Goal: Information Seeking & Learning: Find specific fact

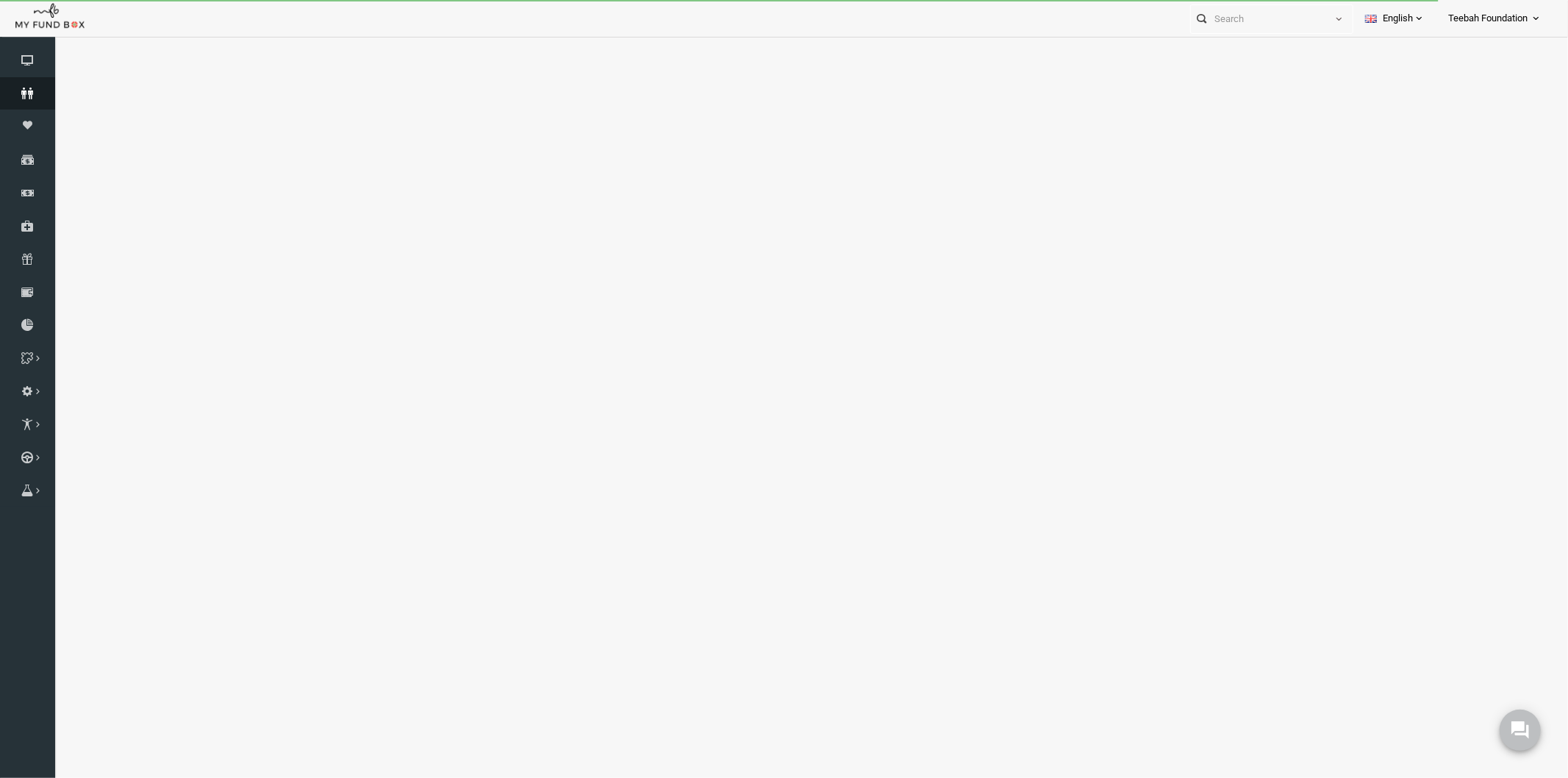
click at [32, 94] on icon at bounding box center [28, 94] width 55 height 12
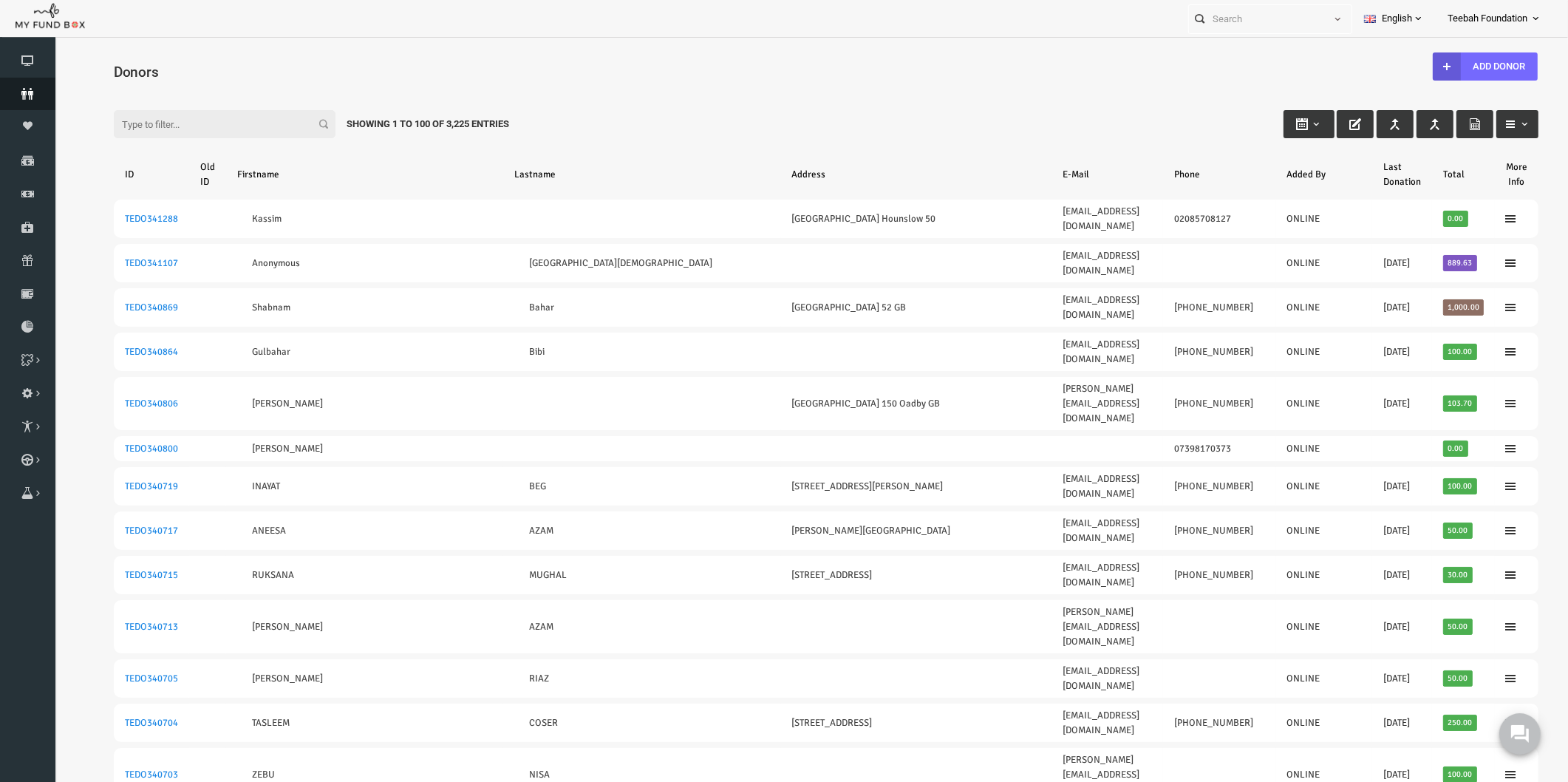
click at [31, 89] on icon at bounding box center [28, 94] width 55 height 12
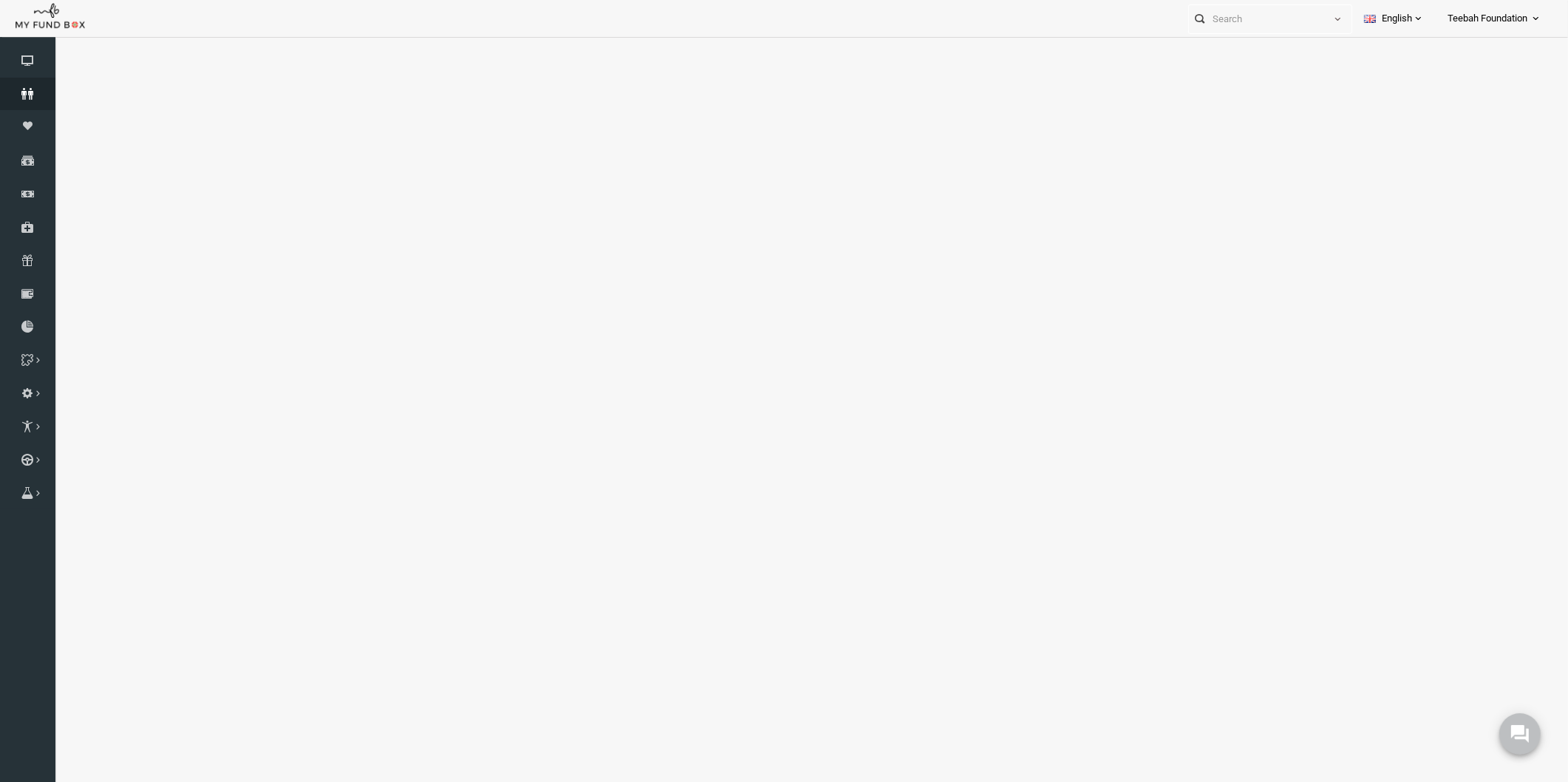
select select "100"
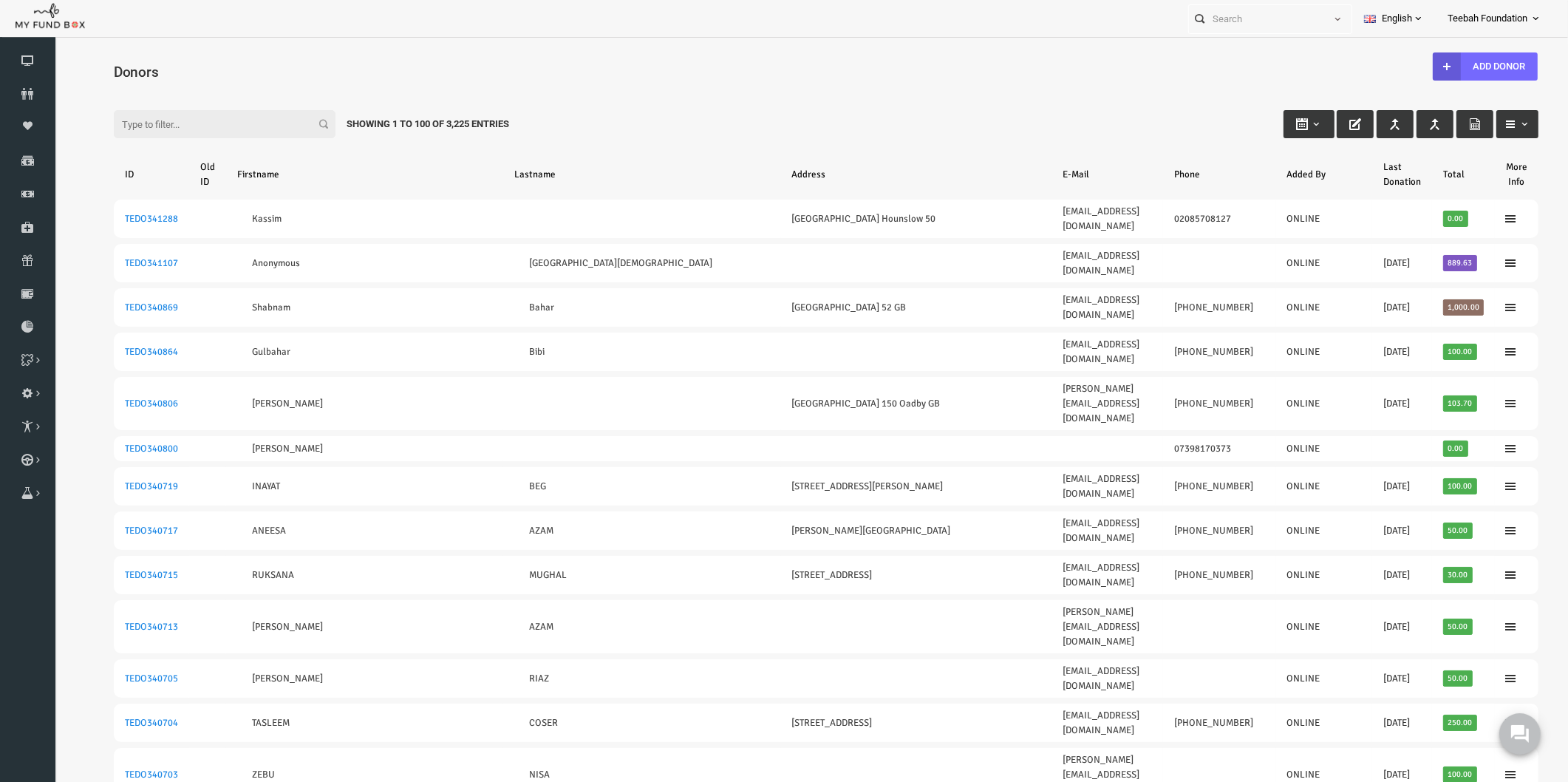
click at [144, 123] on input "Filter:" at bounding box center [194, 123] width 222 height 28
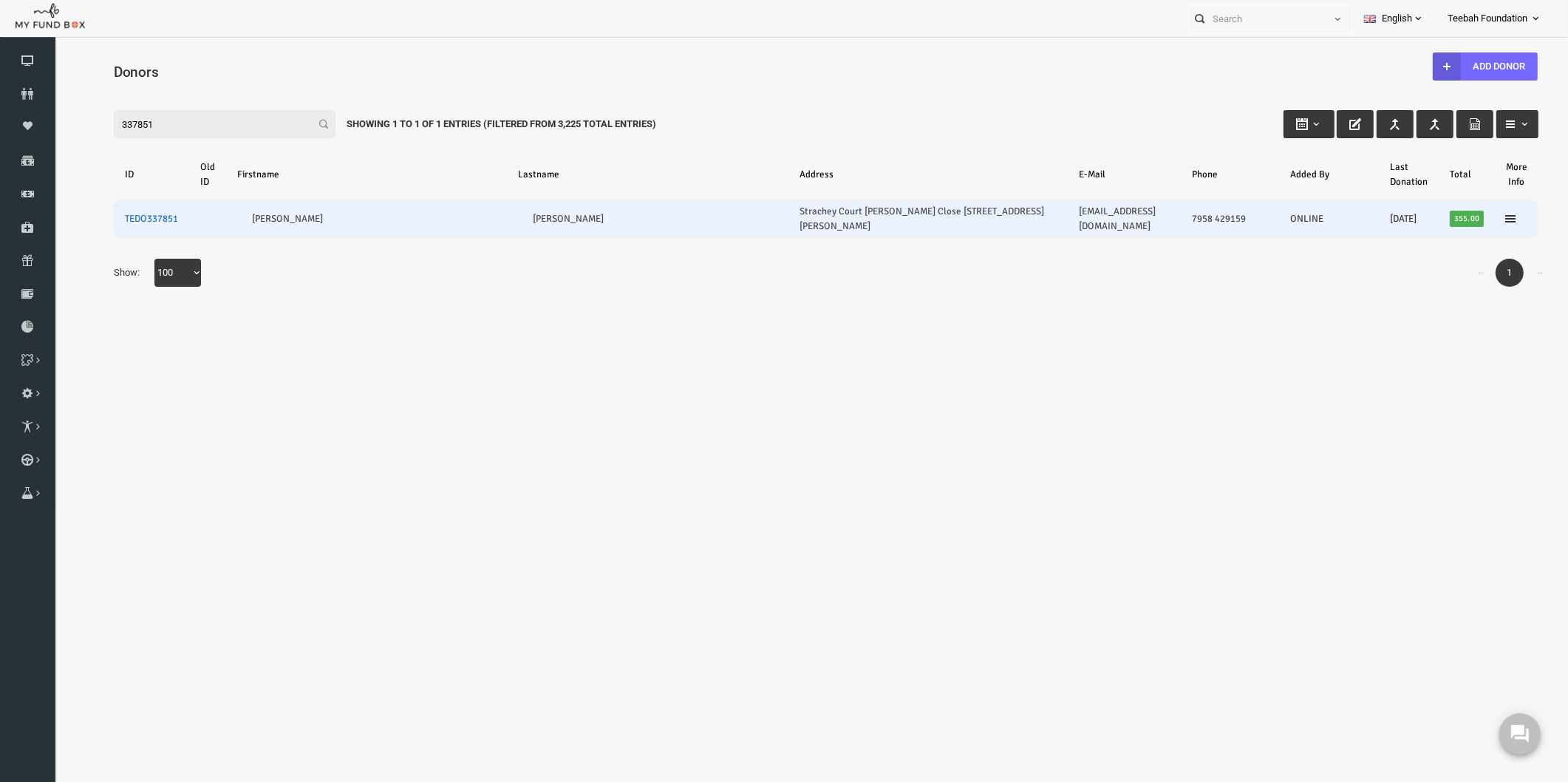
type input "337851"
click at [134, 213] on link "TEDO337851" at bounding box center [121, 218] width 53 height 12
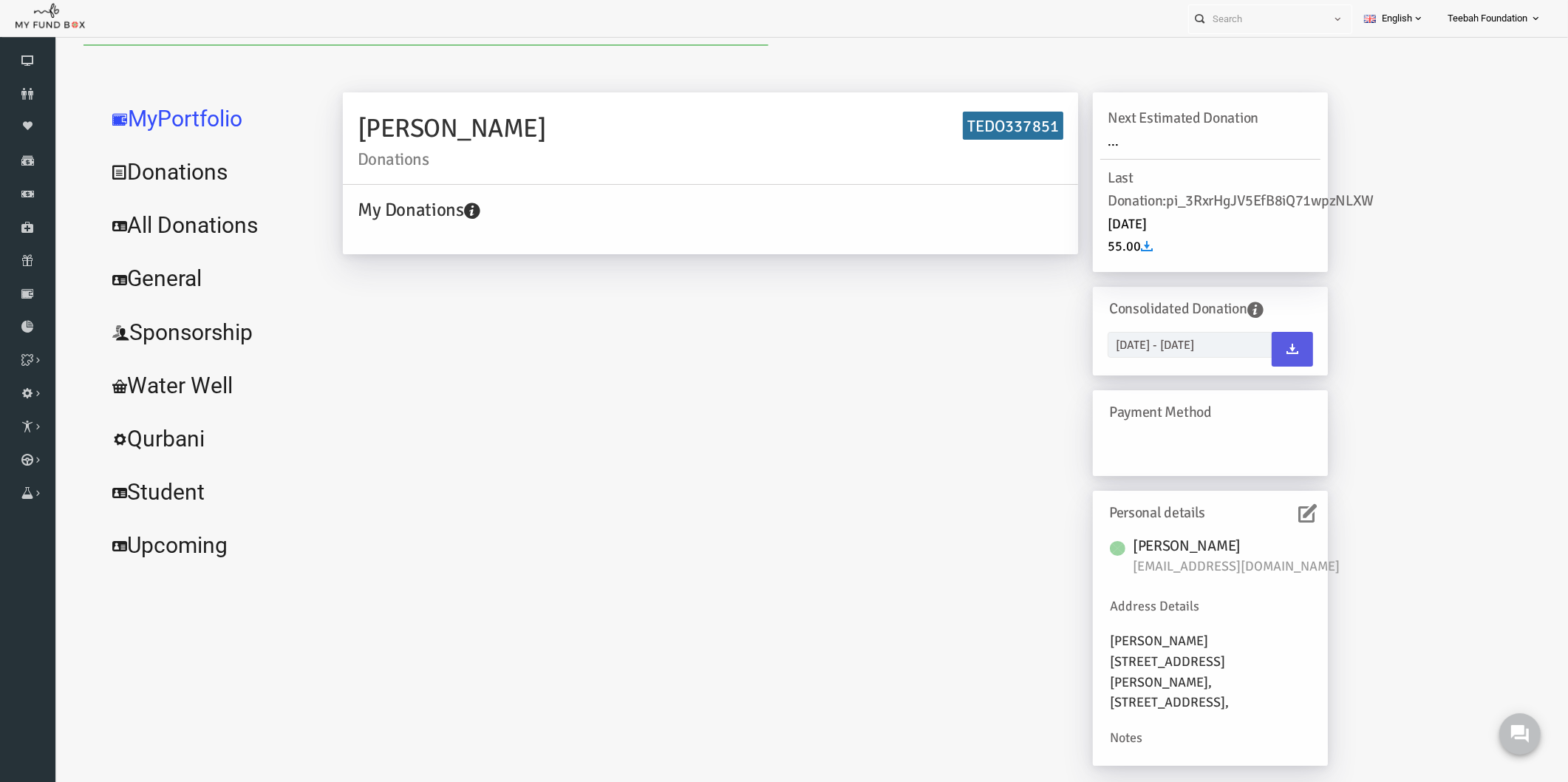
click at [184, 226] on link "All Donations" at bounding box center [180, 225] width 222 height 53
select select "100"
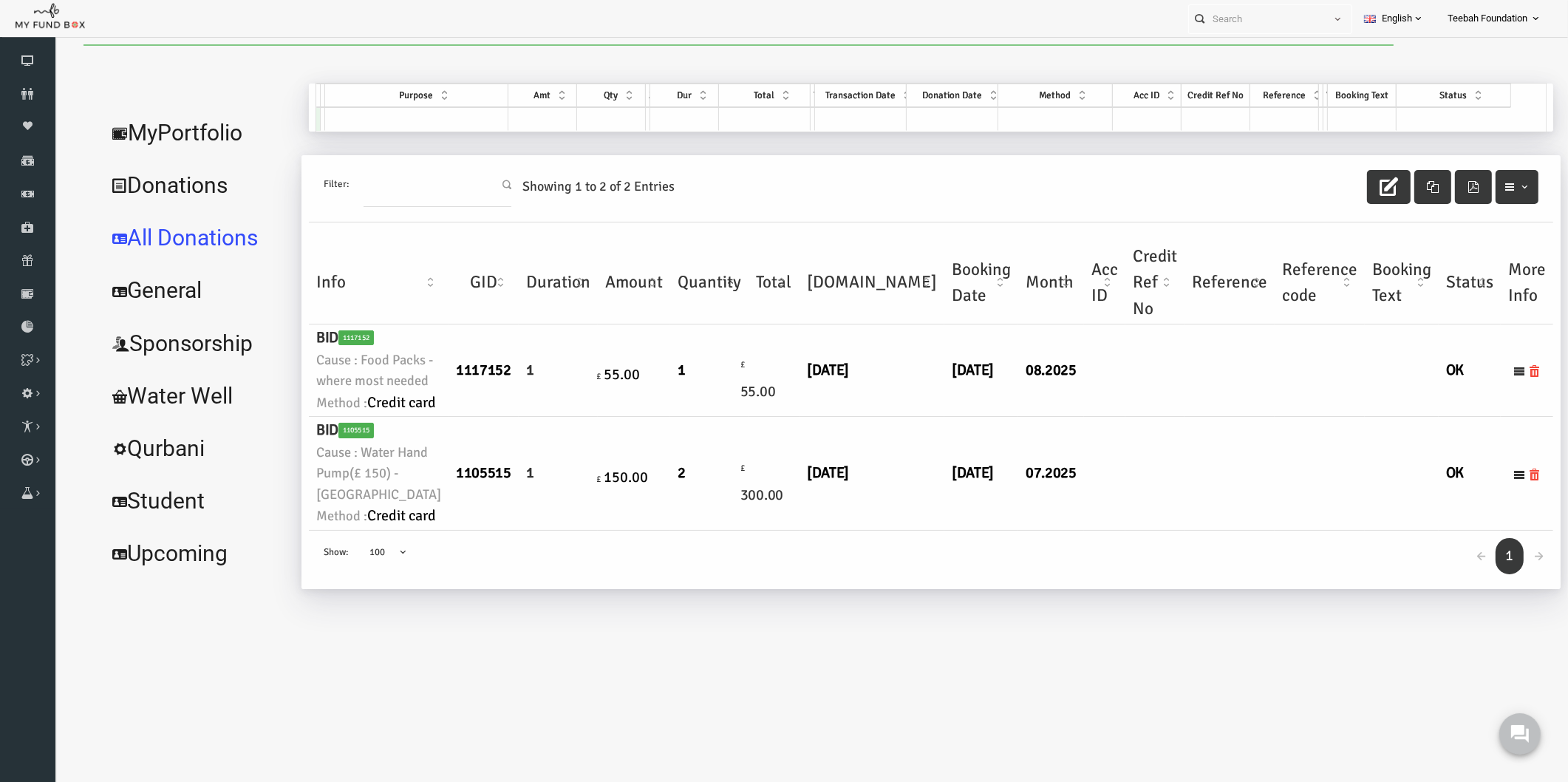
click at [988, 417] on td "08.2025" at bounding box center [1020, 370] width 66 height 92
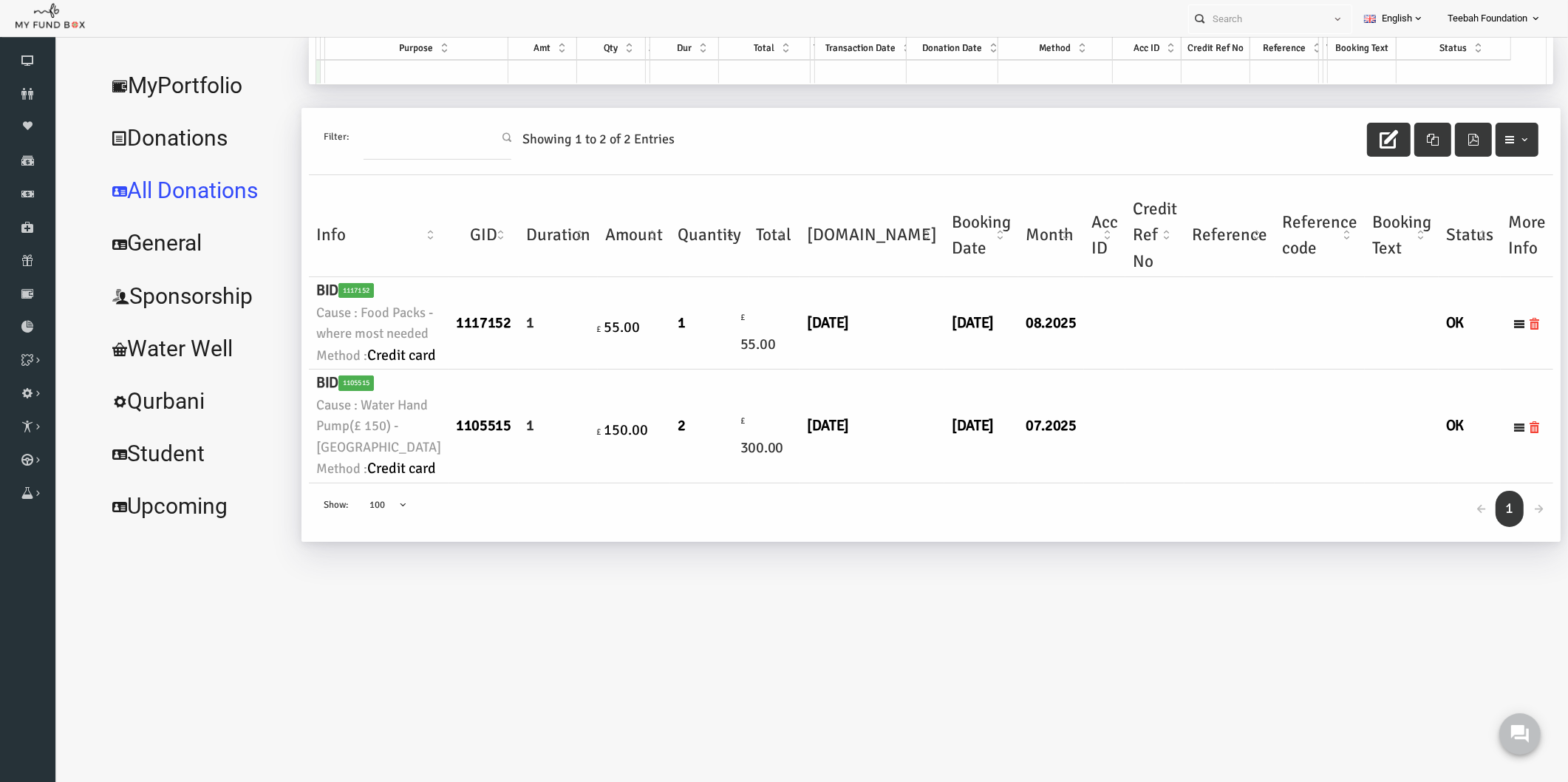
click at [212, 75] on link "MyPortfolio" at bounding box center [166, 85] width 195 height 53
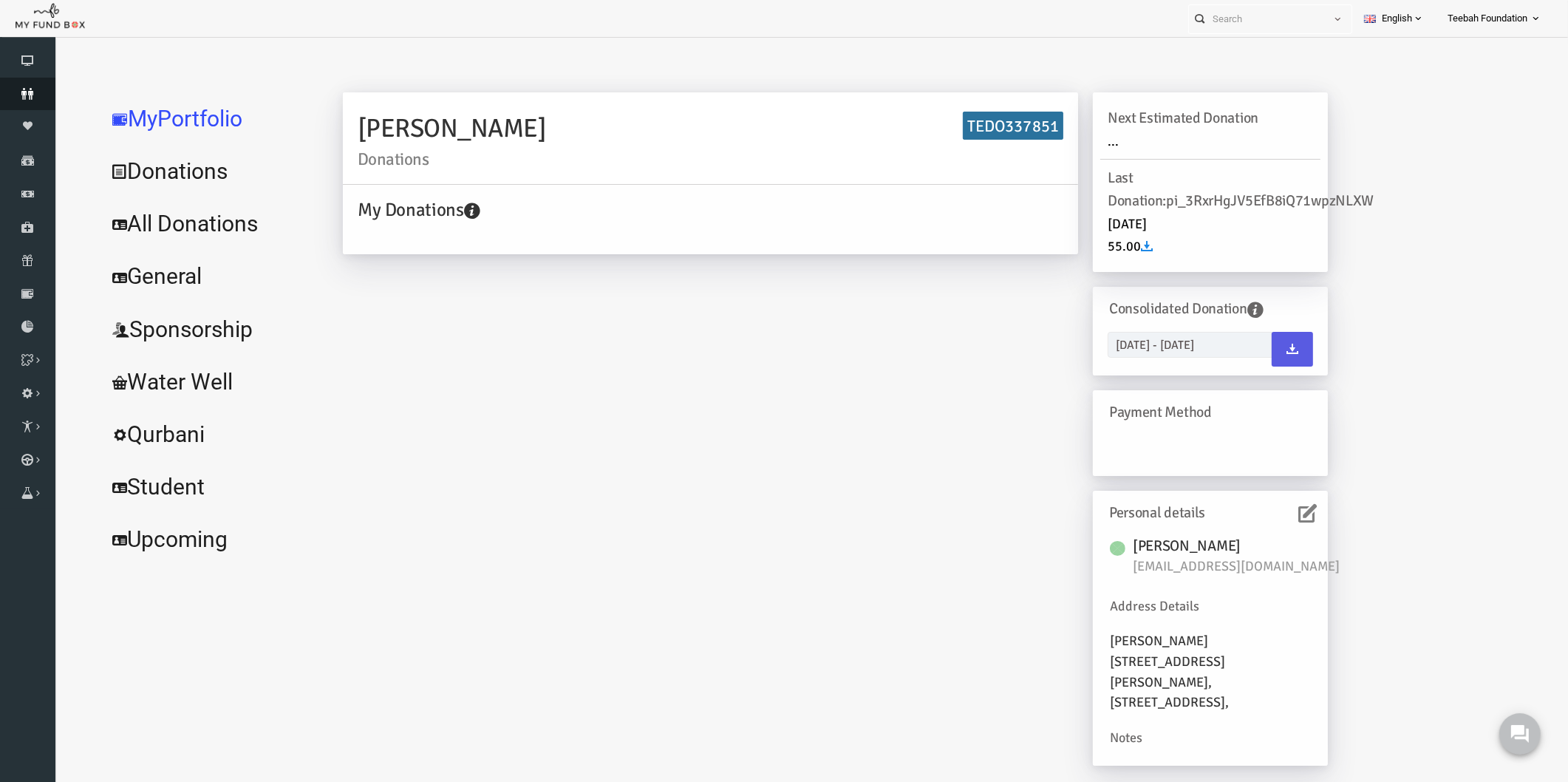
click at [23, 101] on link "Donors" at bounding box center [28, 93] width 55 height 33
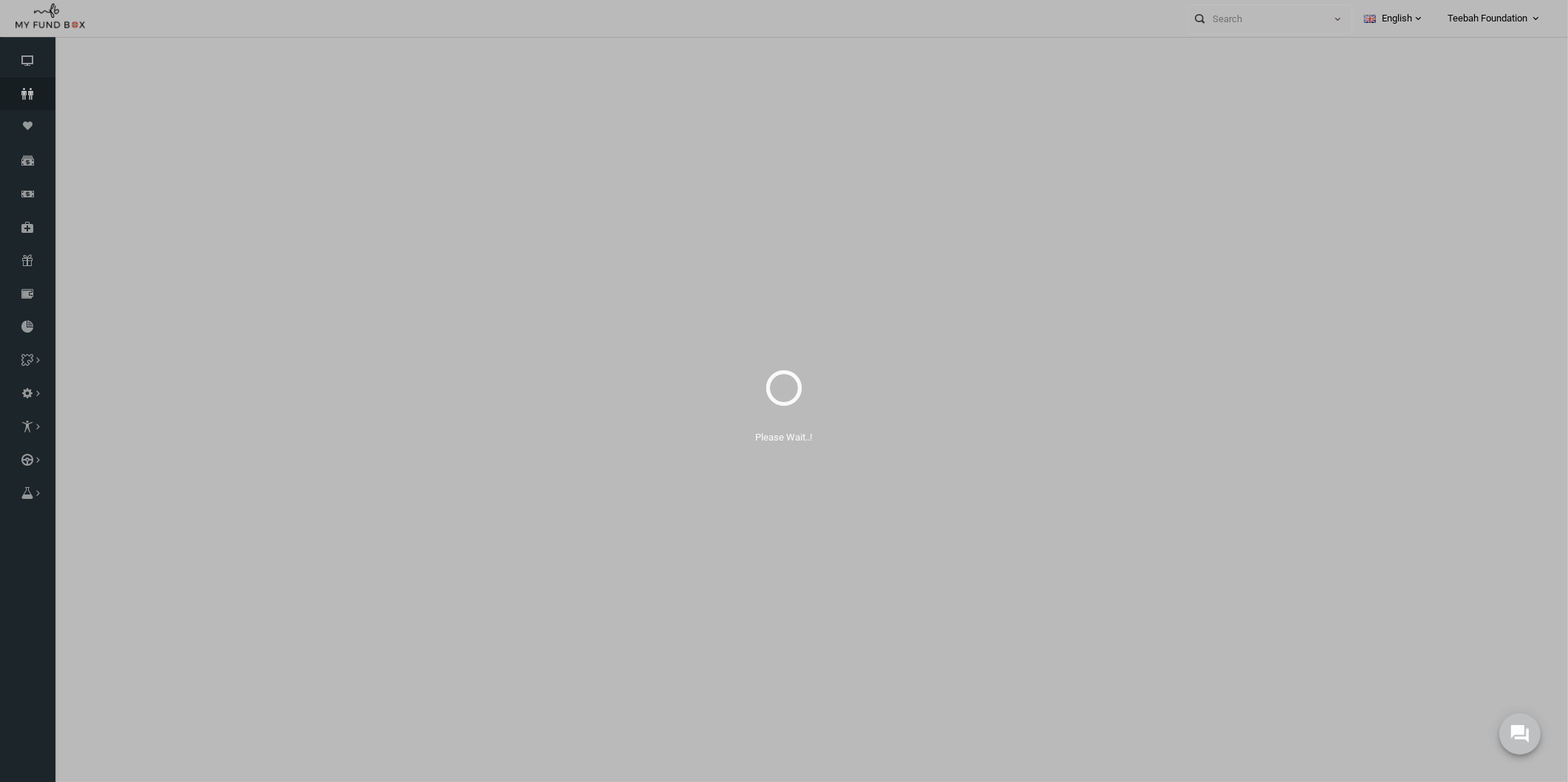
select select "100"
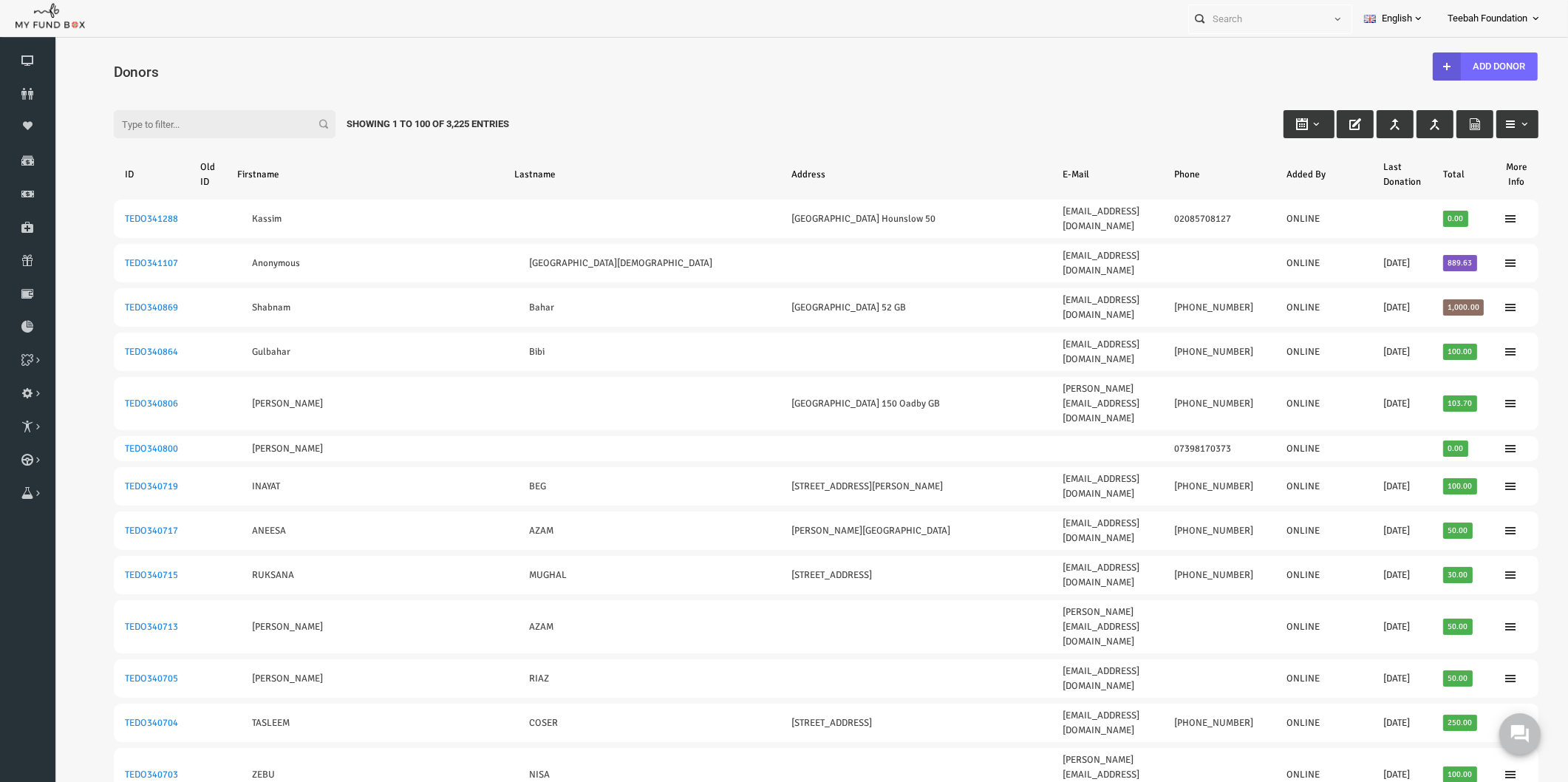
click at [129, 129] on input "Filter:" at bounding box center [194, 123] width 222 height 28
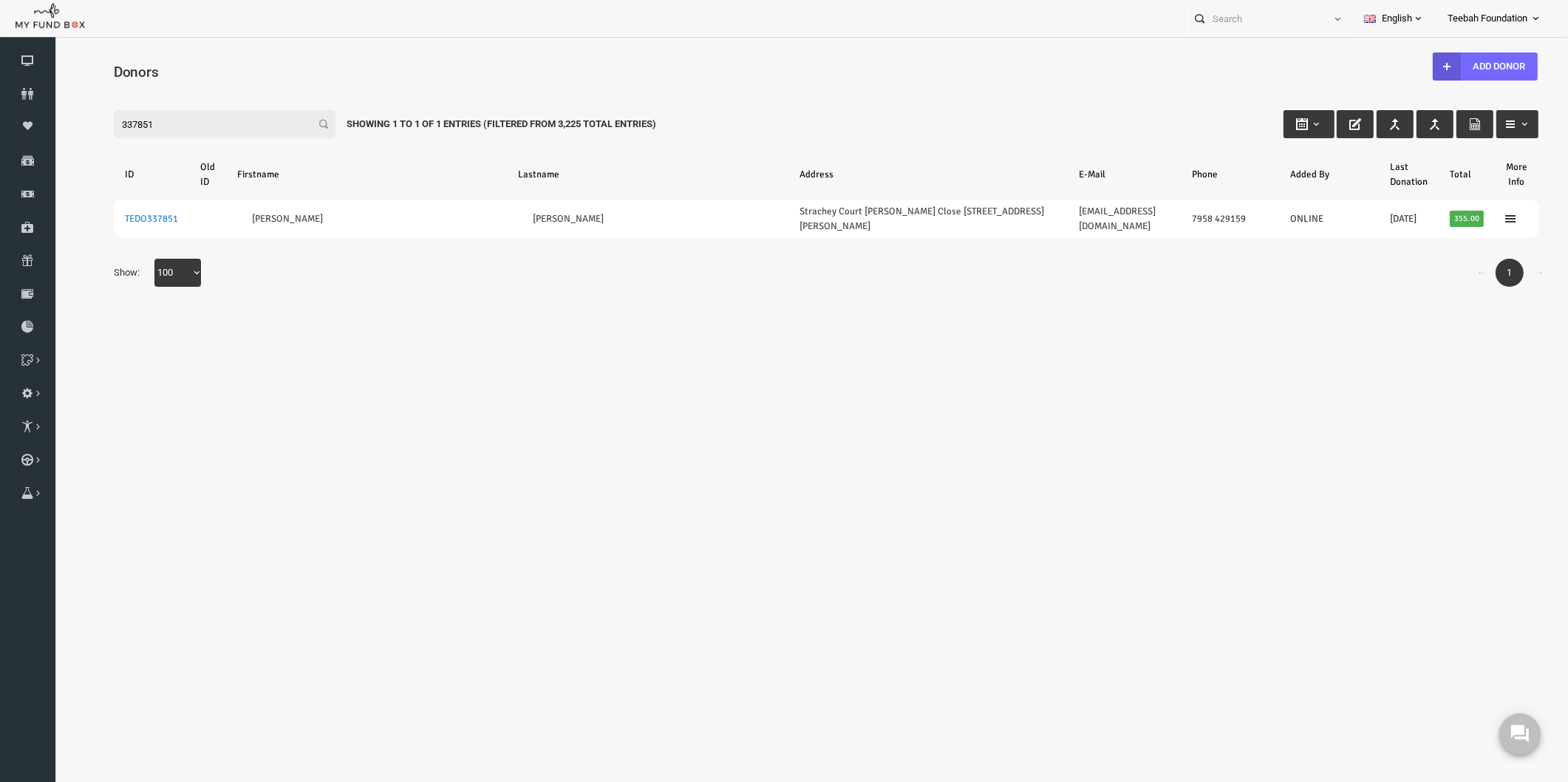
type input "337851"
click at [324, 344] on body "Donor Not Found Beneficiary Not Found Partner Not Found!!!! Please Fill out thi…" at bounding box center [795, 427] width 1484 height 764
